Goal: Transaction & Acquisition: Book appointment/travel/reservation

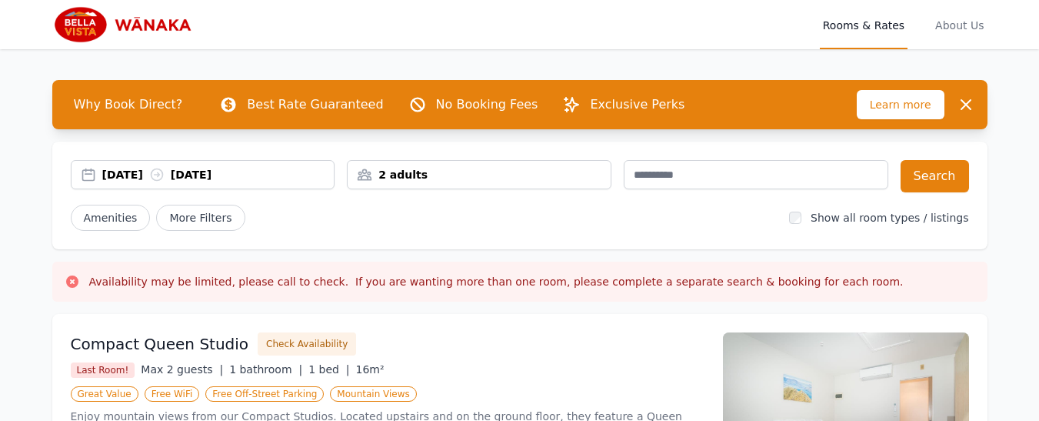
click at [439, 174] on div "2 adults" at bounding box center [479, 174] width 263 height 15
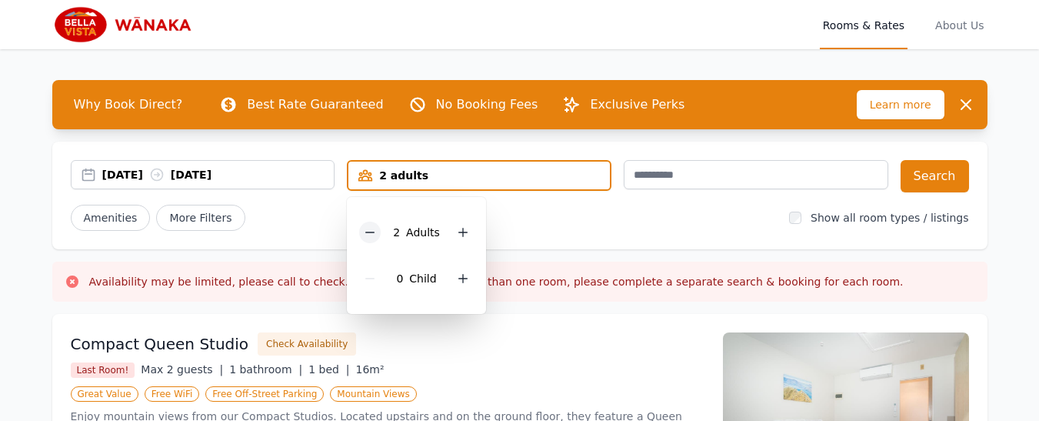
click at [371, 233] on icon at bounding box center [370, 232] width 12 height 12
click at [161, 177] on div "30 Aug 2025 31 Aug 2025" at bounding box center [218, 174] width 232 height 15
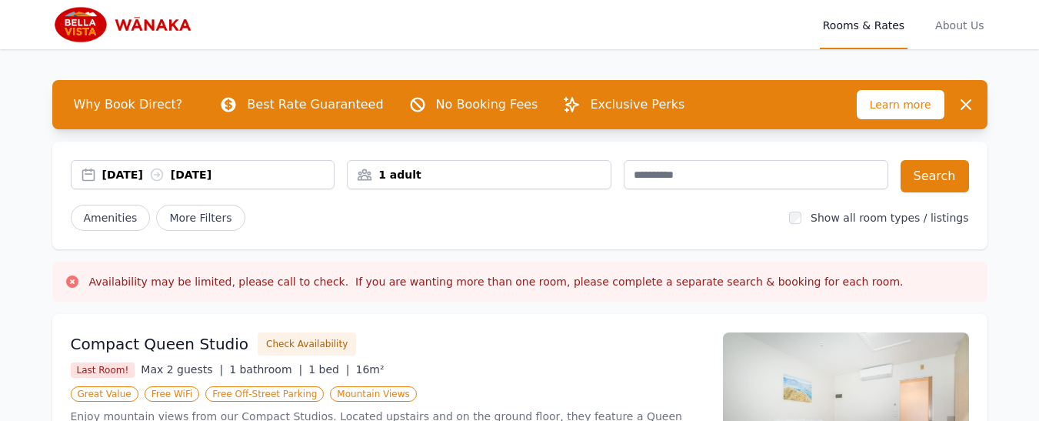
click at [133, 171] on div "30 Aug 2025 31 Aug 2025" at bounding box center [218, 174] width 232 height 15
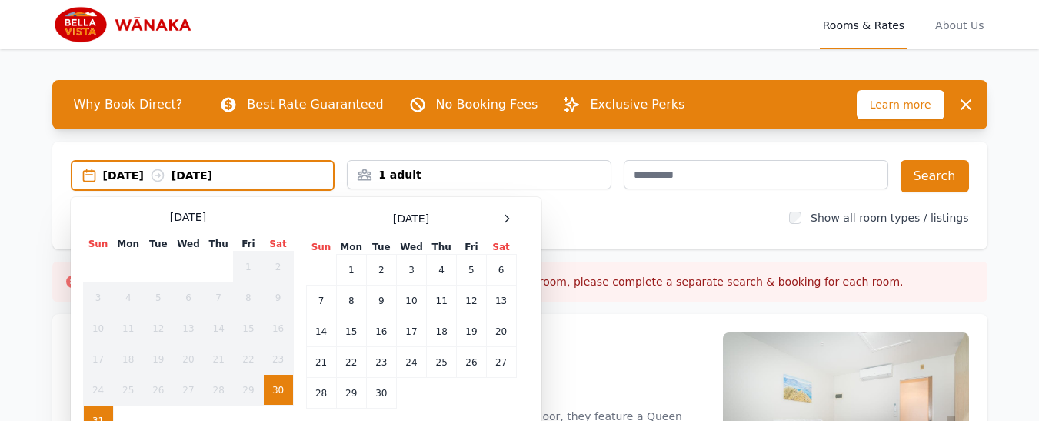
click at [132, 171] on div "30 Aug 2025 31 Aug 2025" at bounding box center [218, 175] width 231 height 15
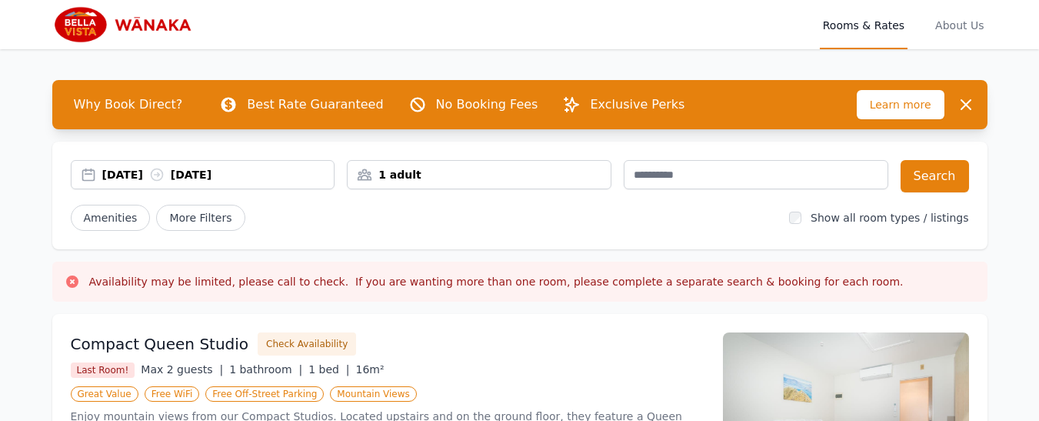
click at [134, 170] on div "30 Aug 2025 31 Aug 2025" at bounding box center [218, 174] width 232 height 15
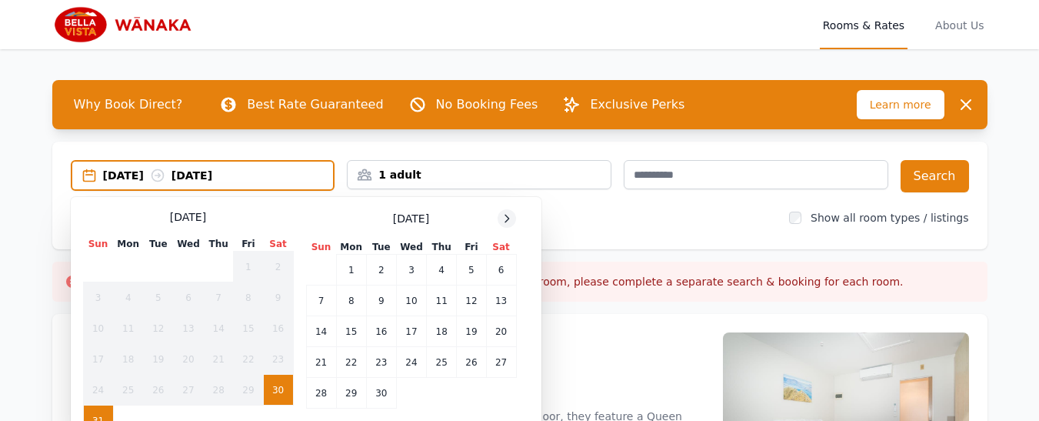
click at [507, 217] on icon at bounding box center [507, 218] width 12 height 12
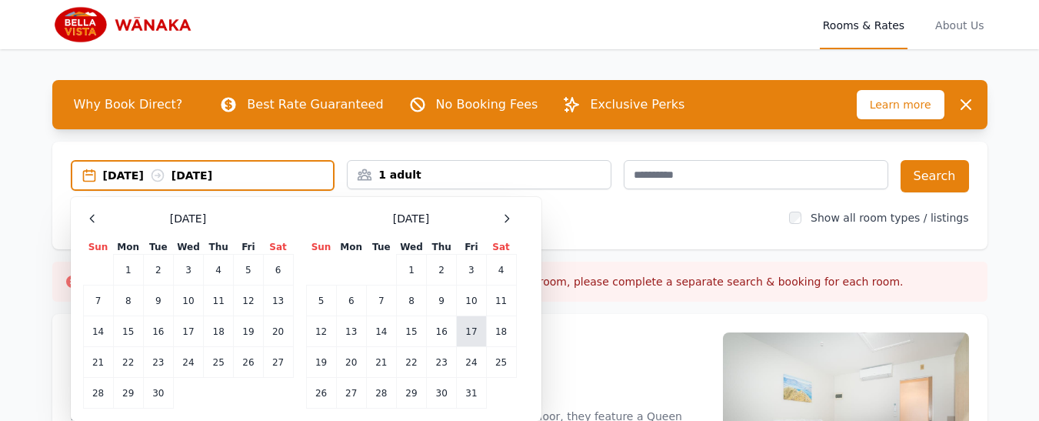
click at [469, 334] on td "17" at bounding box center [471, 331] width 29 height 31
click at [352, 364] on td "20" at bounding box center [351, 362] width 30 height 31
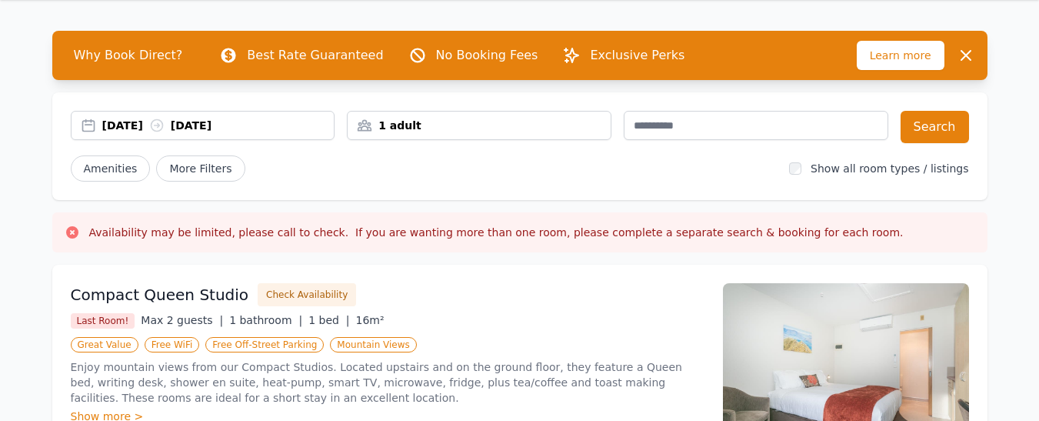
scroll to position [77, 0]
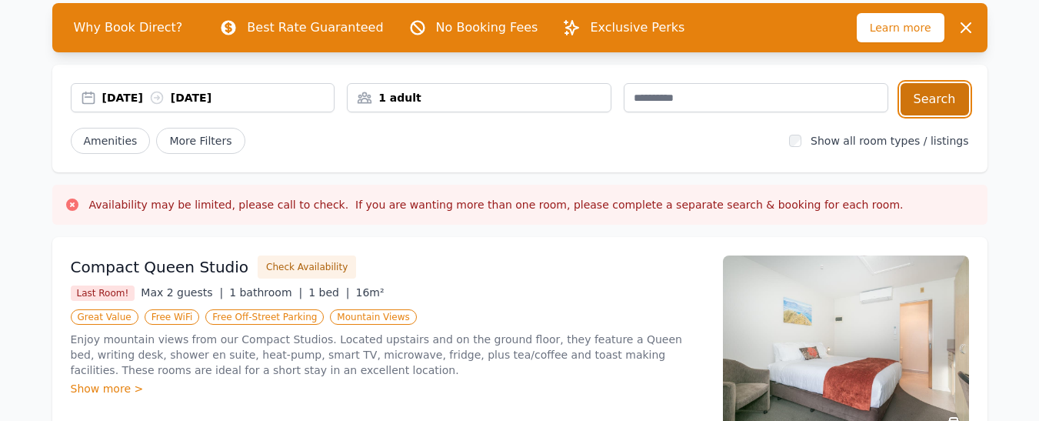
click at [939, 98] on button "Search" at bounding box center [935, 99] width 68 height 32
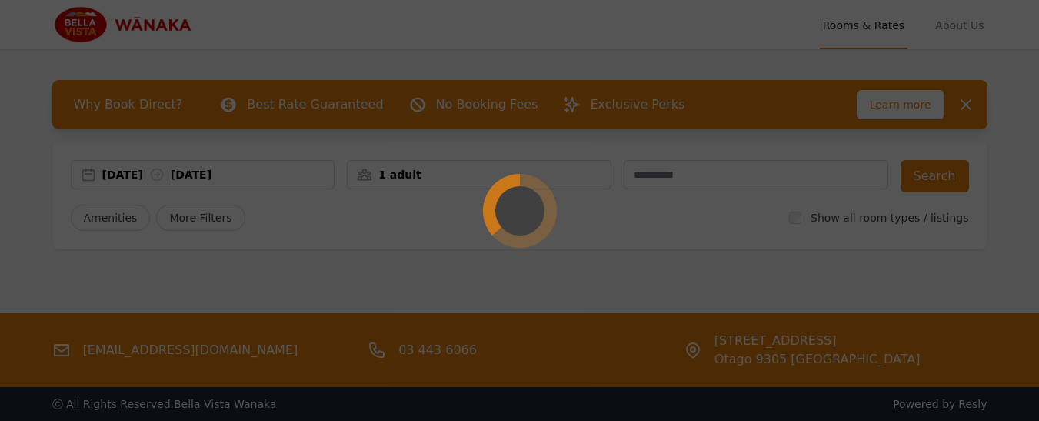
click at [499, 203] on circle at bounding box center [520, 211] width 62 height 62
